Goal: Task Accomplishment & Management: Use online tool/utility

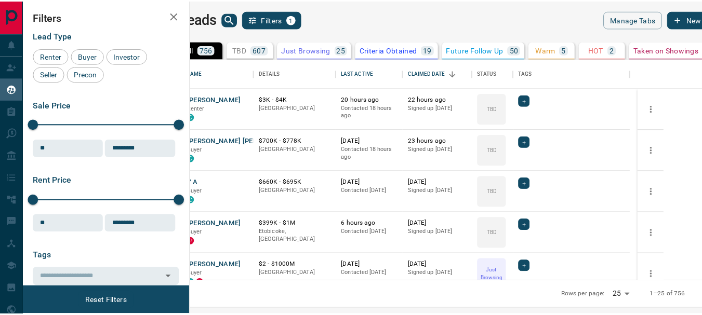
scroll to position [215, 505]
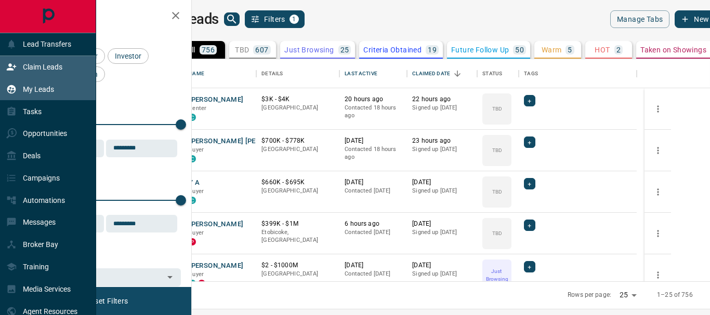
click at [35, 70] on p "Claim Leads" at bounding box center [42, 67] width 39 height 8
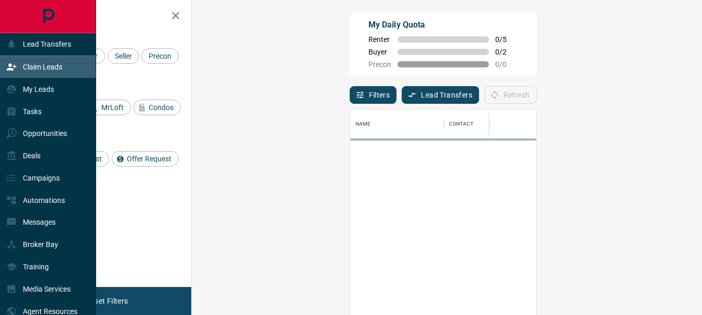
scroll to position [228, 480]
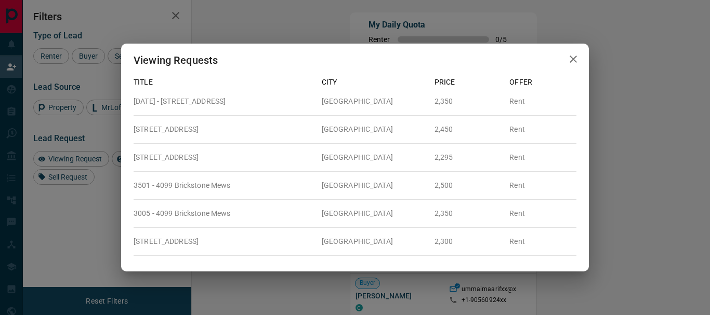
click at [571, 58] on icon "button" at bounding box center [572, 59] width 7 height 7
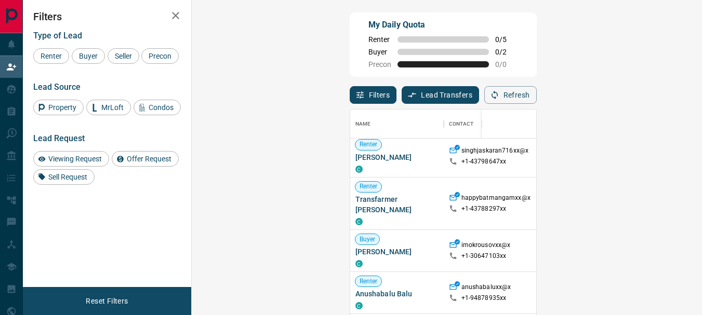
scroll to position [248, 0]
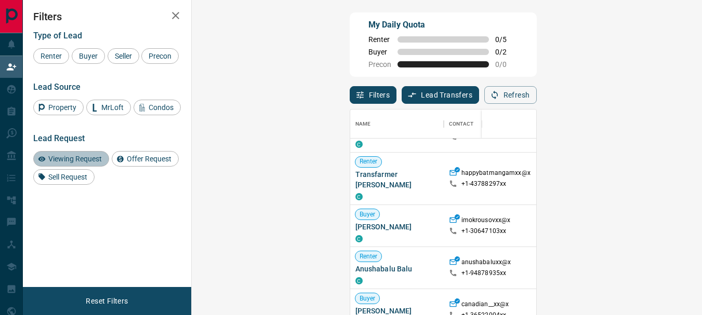
click at [74, 163] on span "Viewing Request" at bounding box center [75, 159] width 61 height 8
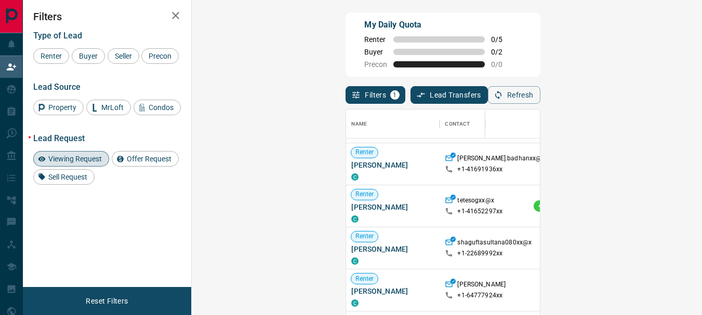
scroll to position [132, 0]
click at [87, 54] on span "Buyer" at bounding box center [88, 56] width 26 height 8
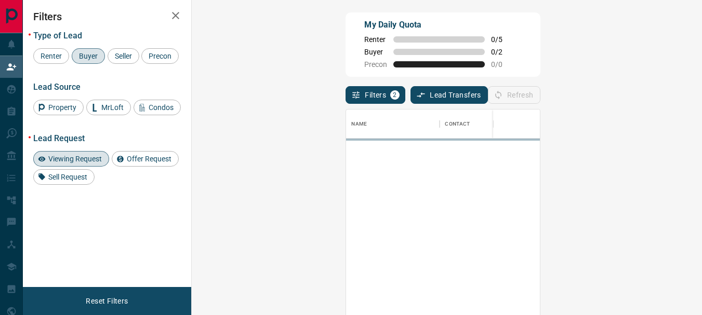
scroll to position [0, 0]
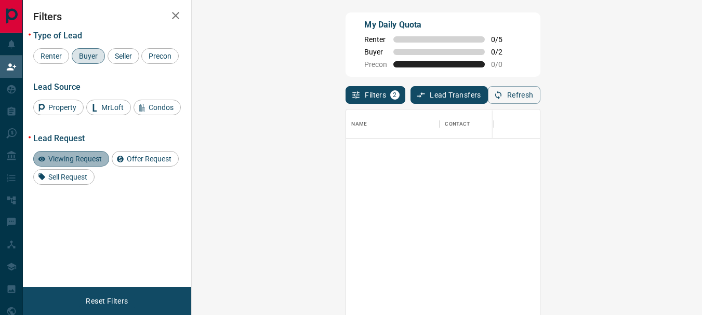
click at [76, 163] on span "Viewing Request" at bounding box center [75, 159] width 61 height 8
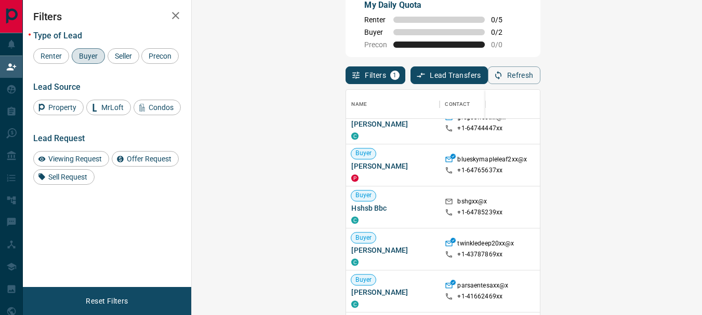
scroll to position [31, 0]
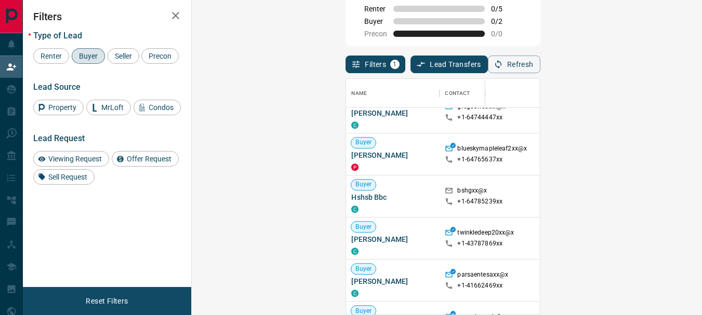
click at [540, 302] on div "Name Contact Search Search Range Location Requests AI Status Recent Opportuniti…" at bounding box center [442, 196] width 194 height 237
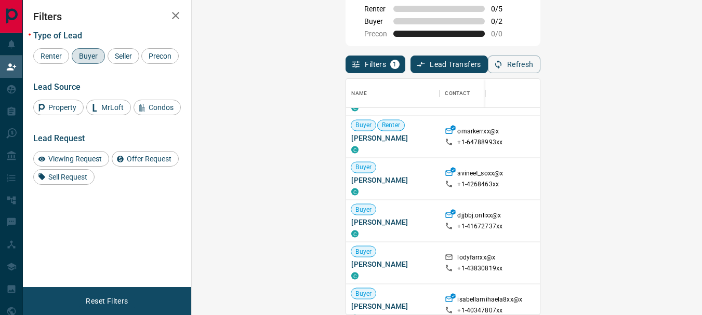
scroll to position [1677, 0]
